Goal: Share content: Share content

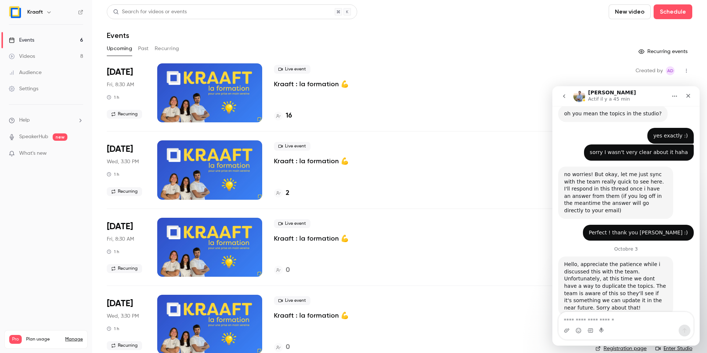
scroll to position [386, 0]
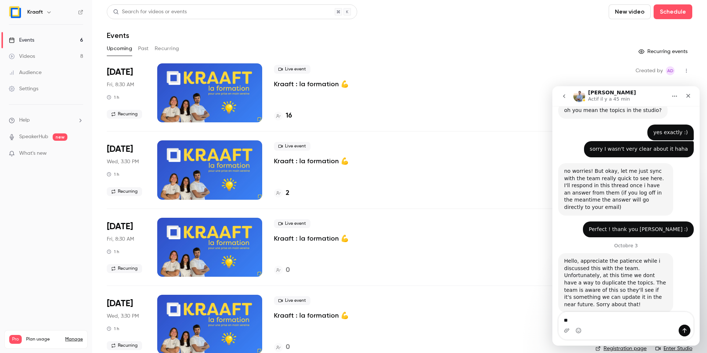
type textarea "*"
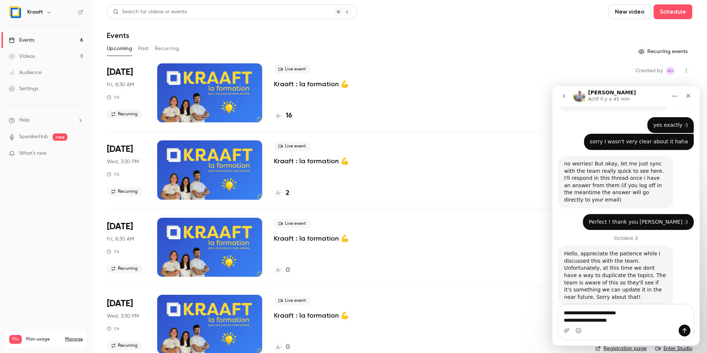
type textarea "**********"
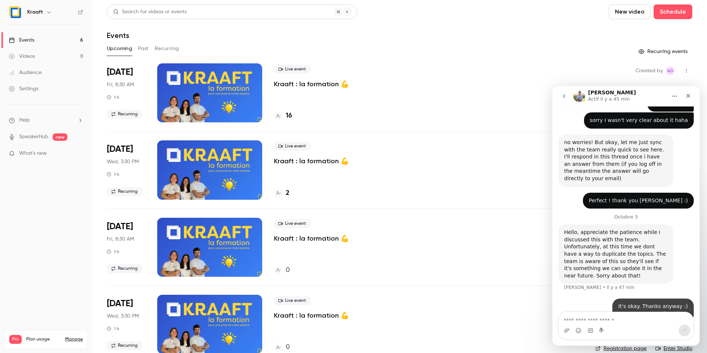
scroll to position [415, 0]
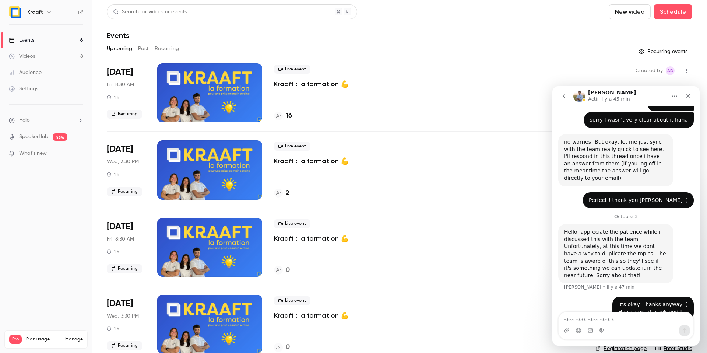
click at [677, 97] on icon "Accueil" at bounding box center [675, 96] width 6 height 6
click at [689, 95] on icon "Fermer" at bounding box center [689, 96] width 4 height 4
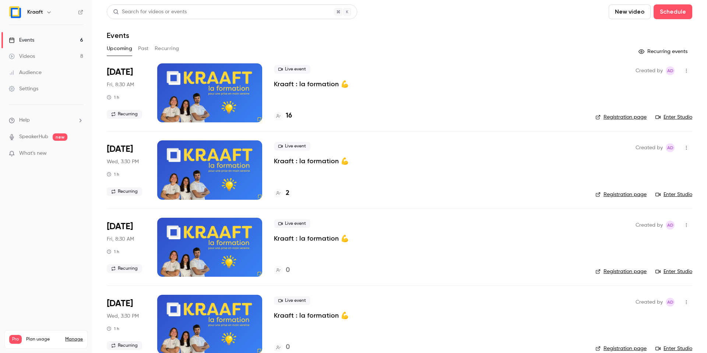
click at [620, 118] on link "Registration page" at bounding box center [621, 116] width 51 height 7
click at [144, 51] on button "Past" at bounding box center [143, 49] width 11 height 12
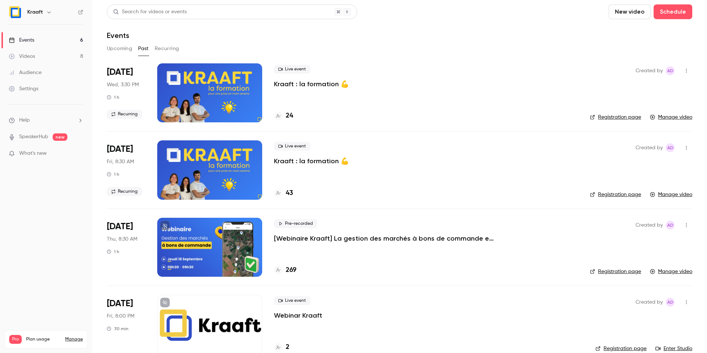
click at [175, 51] on button "Recurring" at bounding box center [167, 49] width 25 height 12
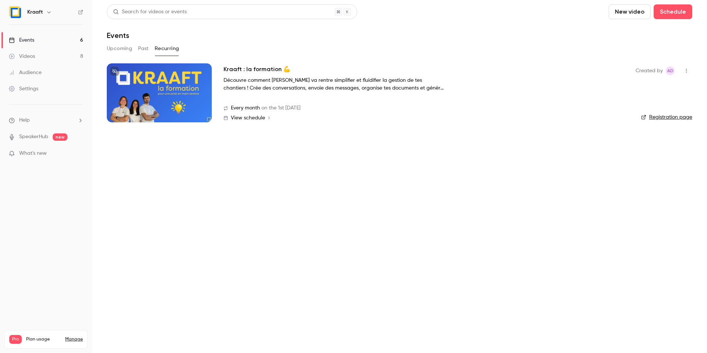
click at [143, 53] on button "Past" at bounding box center [143, 49] width 11 height 12
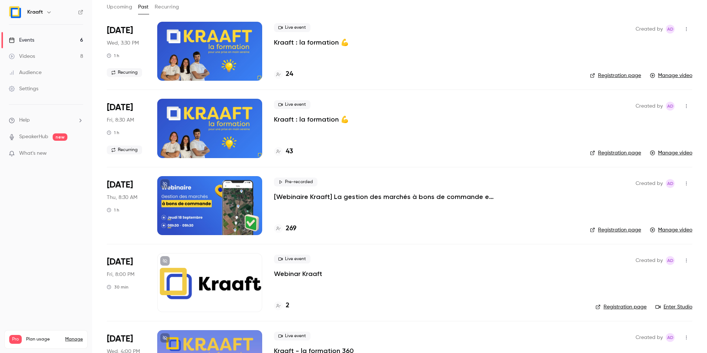
scroll to position [36, 0]
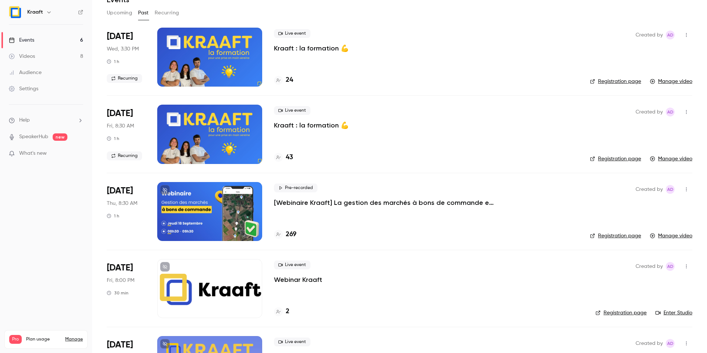
click at [688, 189] on icon "button" at bounding box center [687, 189] width 6 height 5
click at [644, 211] on div "Share" at bounding box center [658, 207] width 56 height 7
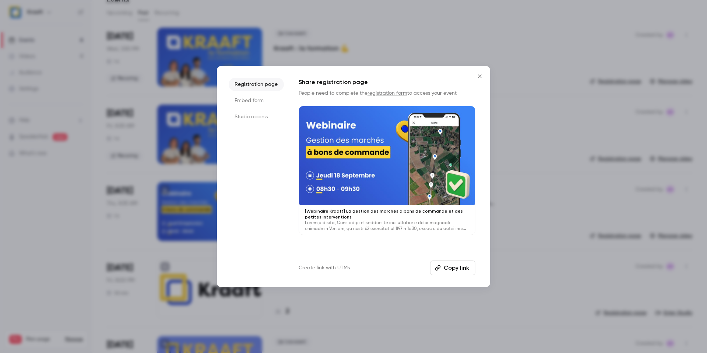
click at [244, 113] on li "Studio access" at bounding box center [256, 116] width 55 height 13
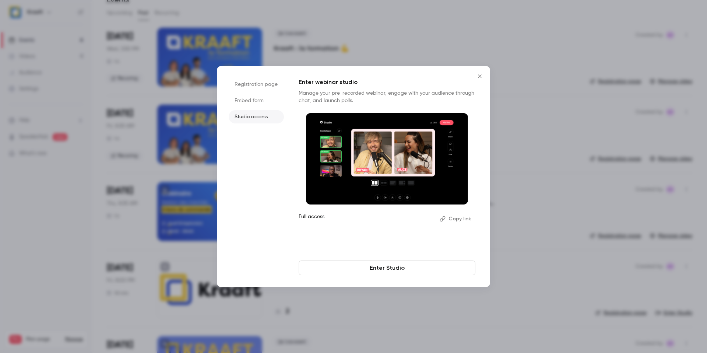
click at [252, 85] on li "Registration page" at bounding box center [256, 84] width 55 height 13
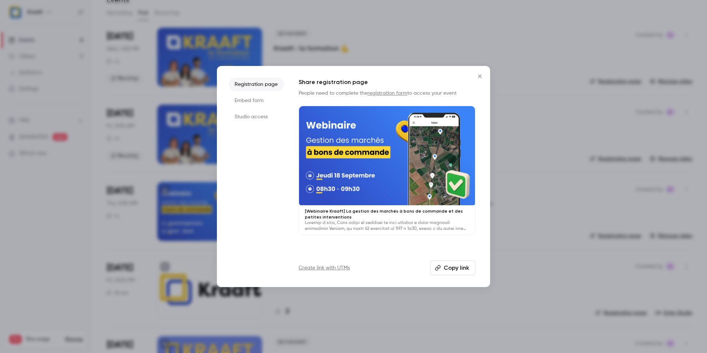
click at [480, 78] on icon "Close" at bounding box center [480, 76] width 9 height 6
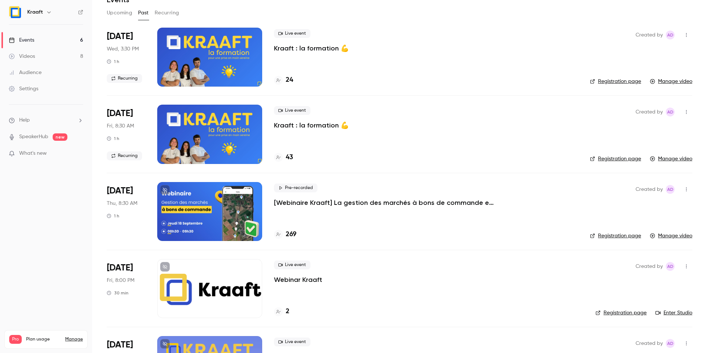
click at [197, 213] on div at bounding box center [209, 211] width 105 height 59
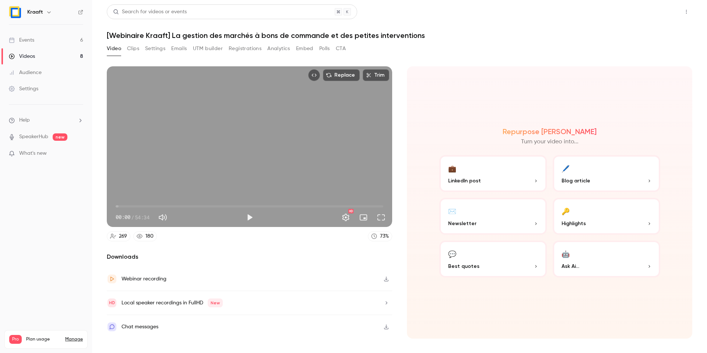
click at [664, 13] on button "Share" at bounding box center [660, 11] width 29 height 15
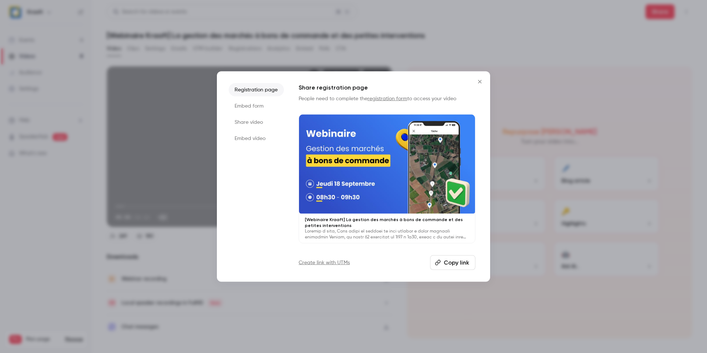
click at [246, 121] on li "Share video" at bounding box center [256, 122] width 55 height 13
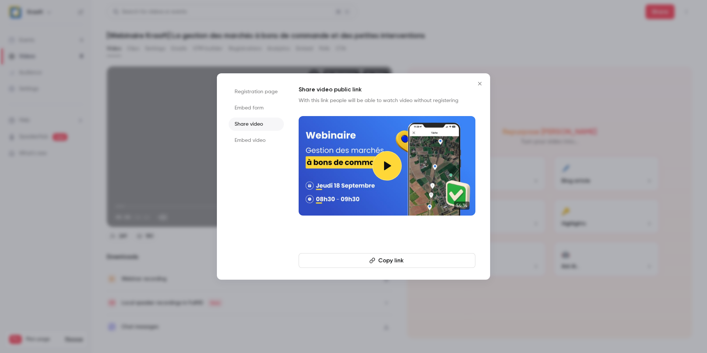
click at [380, 256] on button "Copy link" at bounding box center [387, 260] width 177 height 15
click at [480, 82] on icon "Close" at bounding box center [480, 84] width 9 height 6
